Goal: Task Accomplishment & Management: Manage account settings

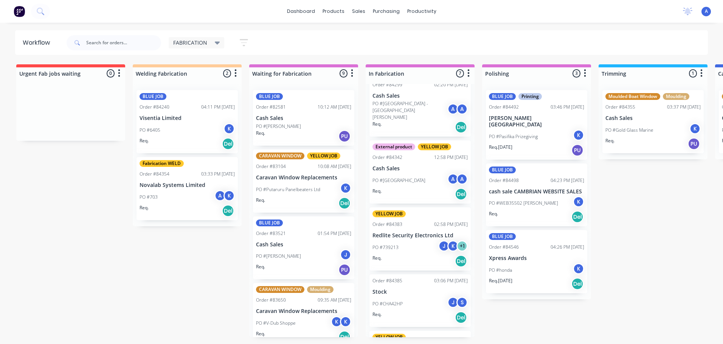
scroll to position [156, 0]
click at [449, 240] on div "K" at bounding box center [452, 245] width 11 height 11
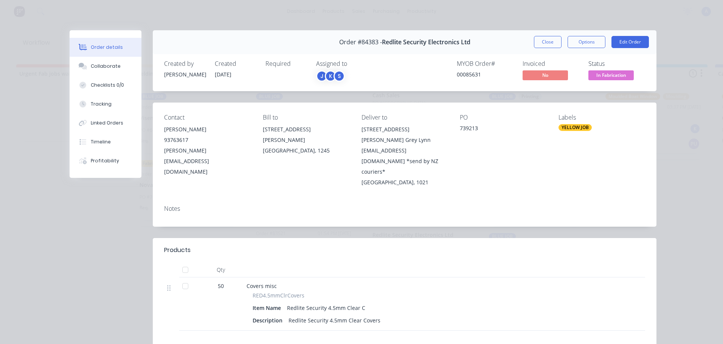
click at [676, 113] on div "Order details Collaborate Checklists 0/0 Tracking Linked Orders Timeline Profit…" at bounding box center [361, 172] width 723 height 344
click at [610, 77] on span "In Fabrication" at bounding box center [610, 74] width 45 height 9
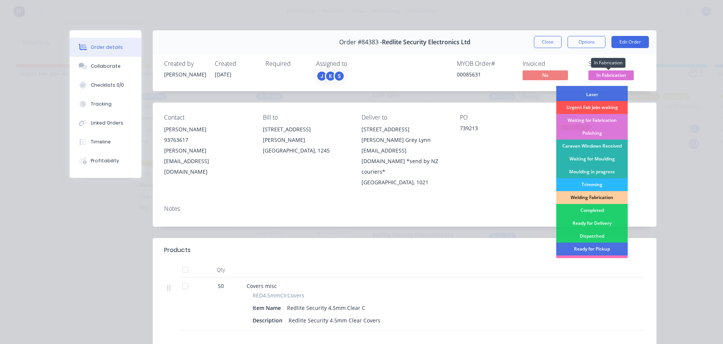
scroll to position [66, 0]
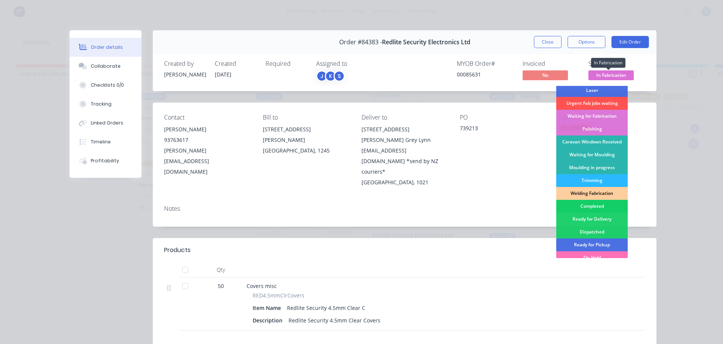
click at [593, 205] on div "Completed" at bounding box center [591, 206] width 71 height 13
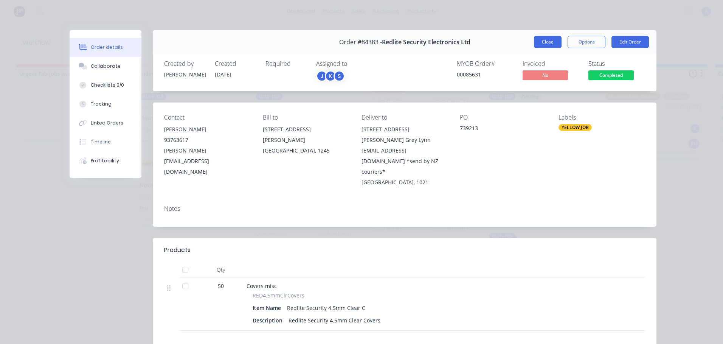
click at [547, 42] on button "Close" at bounding box center [548, 42] width 28 height 12
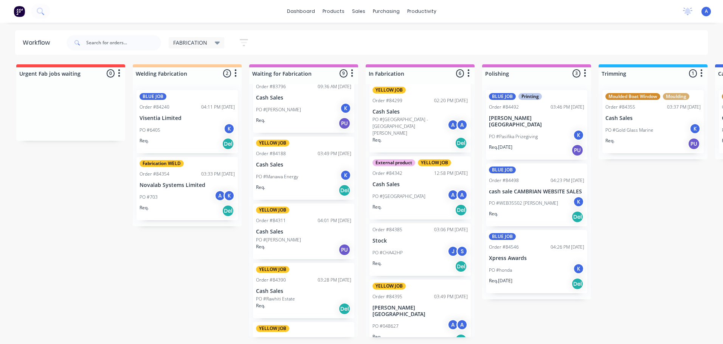
scroll to position [328, 0]
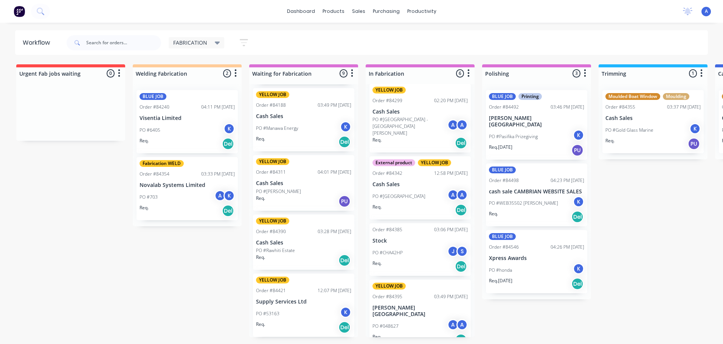
click at [317, 302] on p "Supply Services Ltd" at bounding box center [303, 301] width 95 height 6
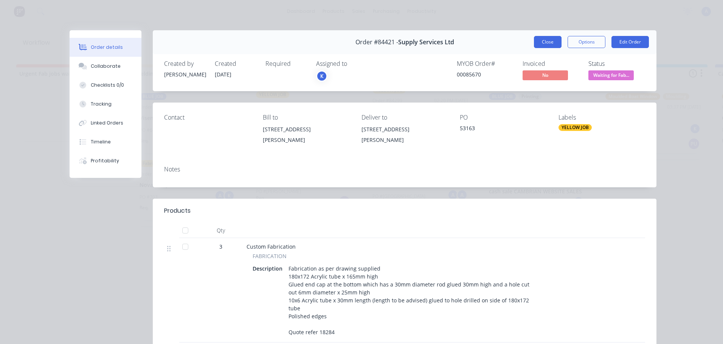
click at [542, 45] on button "Close" at bounding box center [548, 42] width 28 height 12
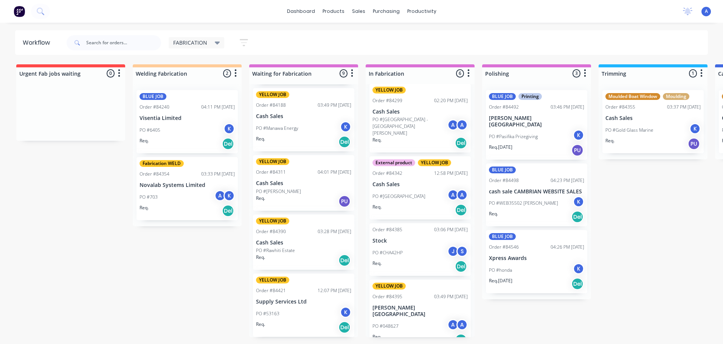
click at [192, 43] on span "FABRICATION" at bounding box center [190, 43] width 34 height 8
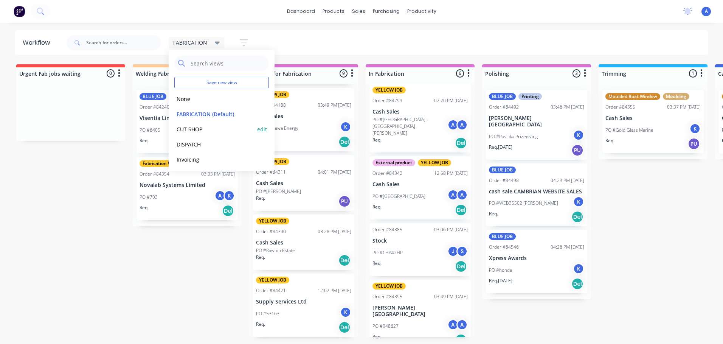
click at [203, 132] on button "CUT SHOP" at bounding box center [214, 129] width 80 height 9
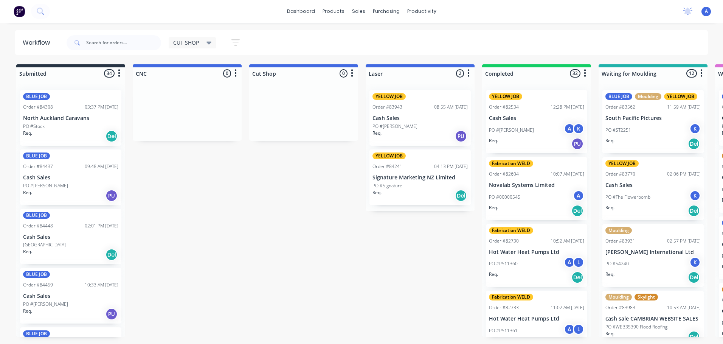
click at [84, 299] on p "Cash Sales" at bounding box center [70, 296] width 95 height 6
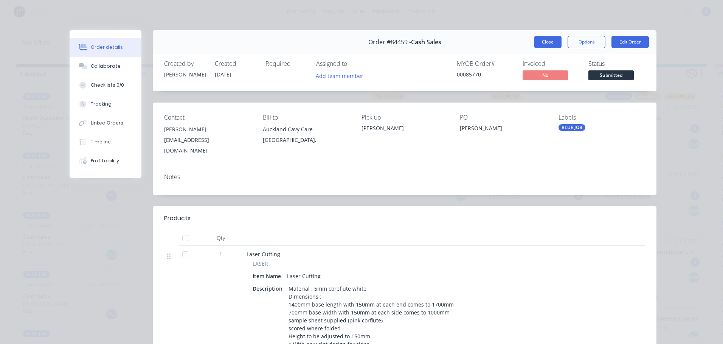
click at [537, 48] on button "Close" at bounding box center [548, 42] width 28 height 12
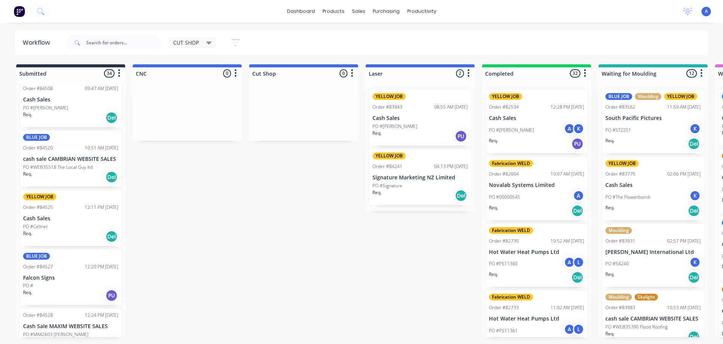
scroll to position [545, 0]
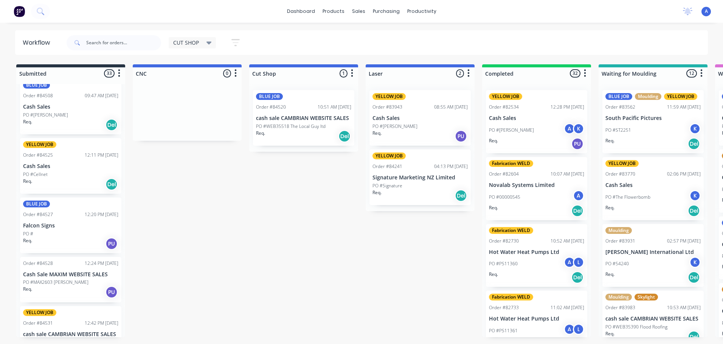
click at [308, 131] on div "Req. Del" at bounding box center [303, 136] width 95 height 13
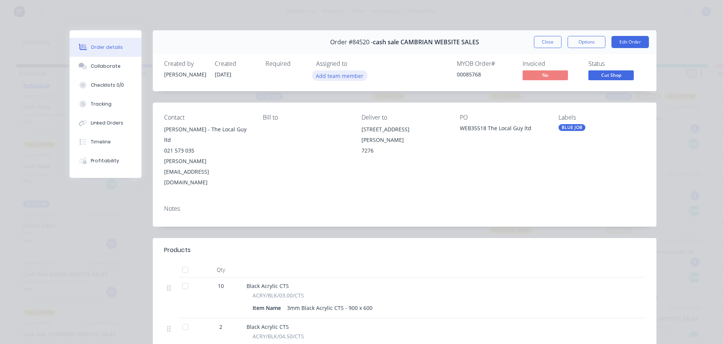
click at [339, 77] on button "Add team member" at bounding box center [340, 75] width 56 height 10
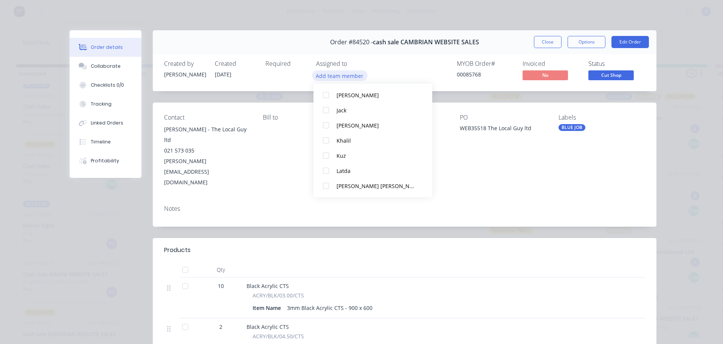
scroll to position [84, 0]
click at [353, 141] on div "Khalil" at bounding box center [376, 139] width 80 height 8
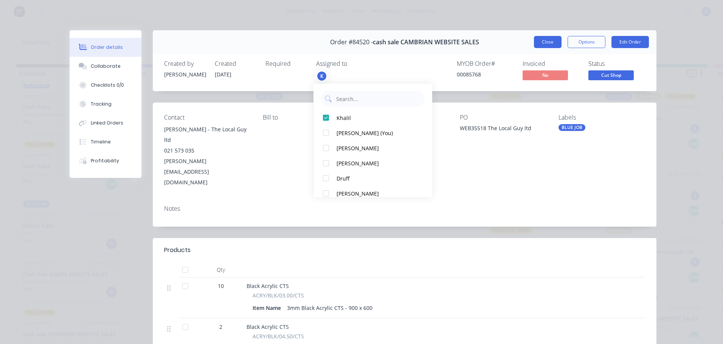
click at [546, 45] on button "Close" at bounding box center [548, 42] width 28 height 12
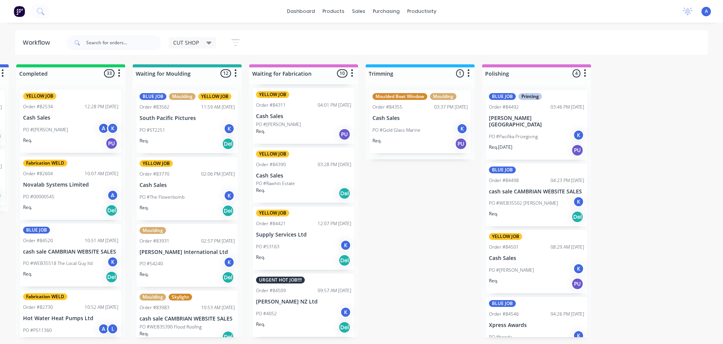
scroll to position [0, 476]
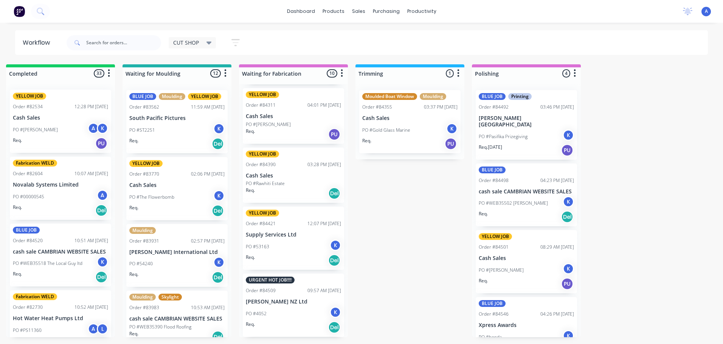
click at [330, 244] on div "K" at bounding box center [335, 244] width 11 height 11
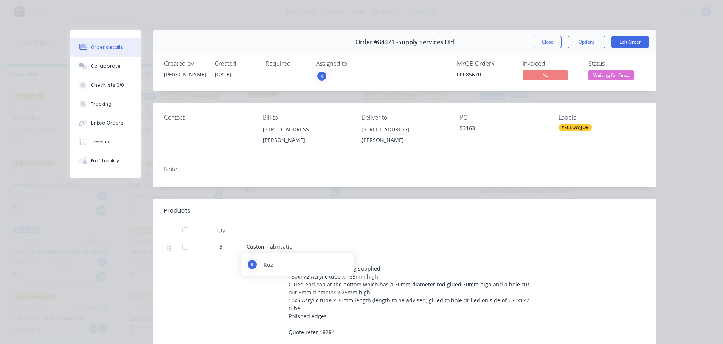
click at [317, 76] on div "K" at bounding box center [321, 75] width 11 height 11
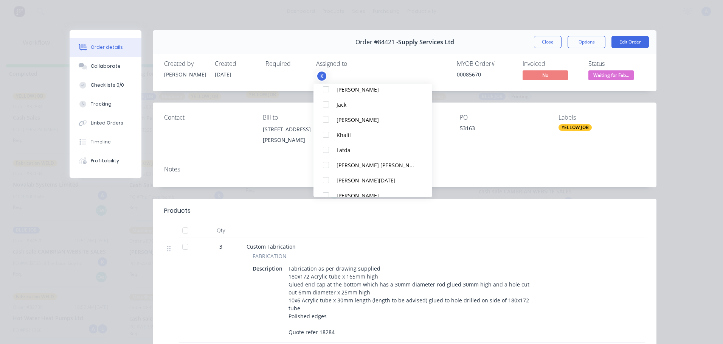
scroll to position [115, 0]
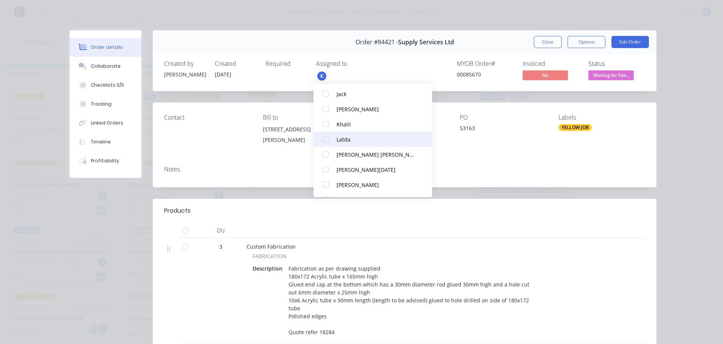
click at [328, 138] on div at bounding box center [325, 139] width 15 height 15
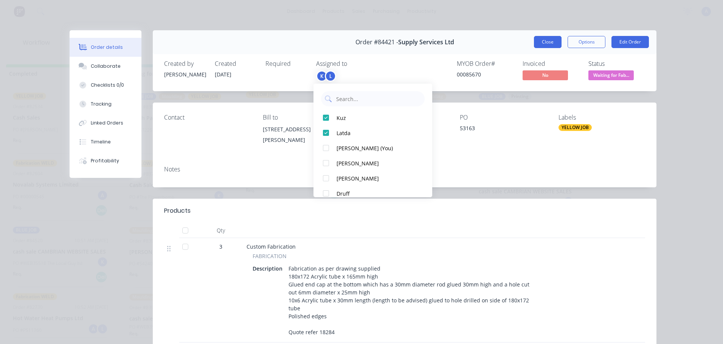
click at [543, 39] on button "Close" at bounding box center [548, 42] width 28 height 12
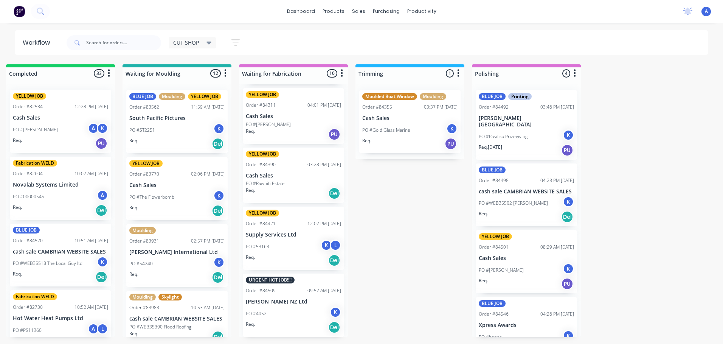
click at [313, 184] on div "PO #Rawhiti Estate" at bounding box center [293, 183] width 95 height 7
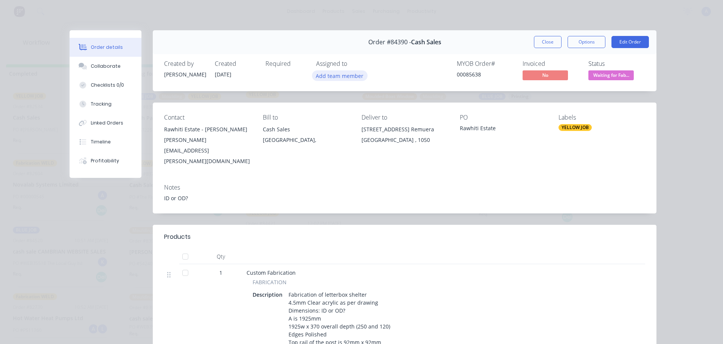
click at [351, 74] on button "Add team member" at bounding box center [340, 75] width 56 height 10
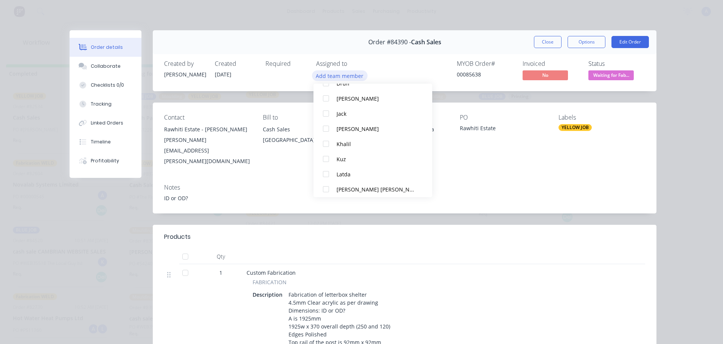
scroll to position [88, 0]
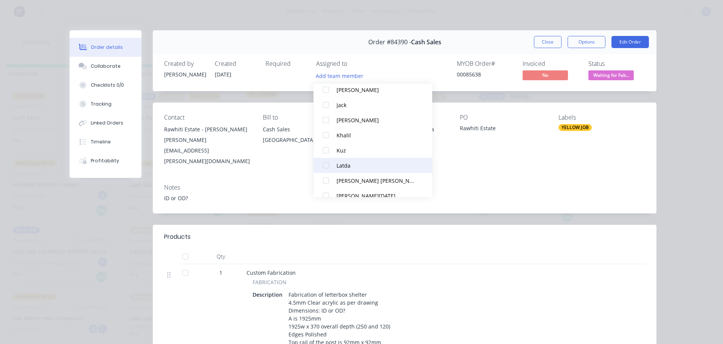
click at [331, 164] on div at bounding box center [325, 165] width 15 height 15
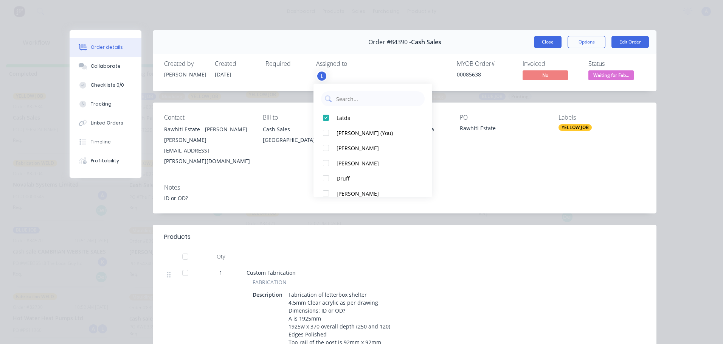
click at [546, 40] on button "Close" at bounding box center [548, 42] width 28 height 12
